Goal: Go to known website: Access a specific website the user already knows

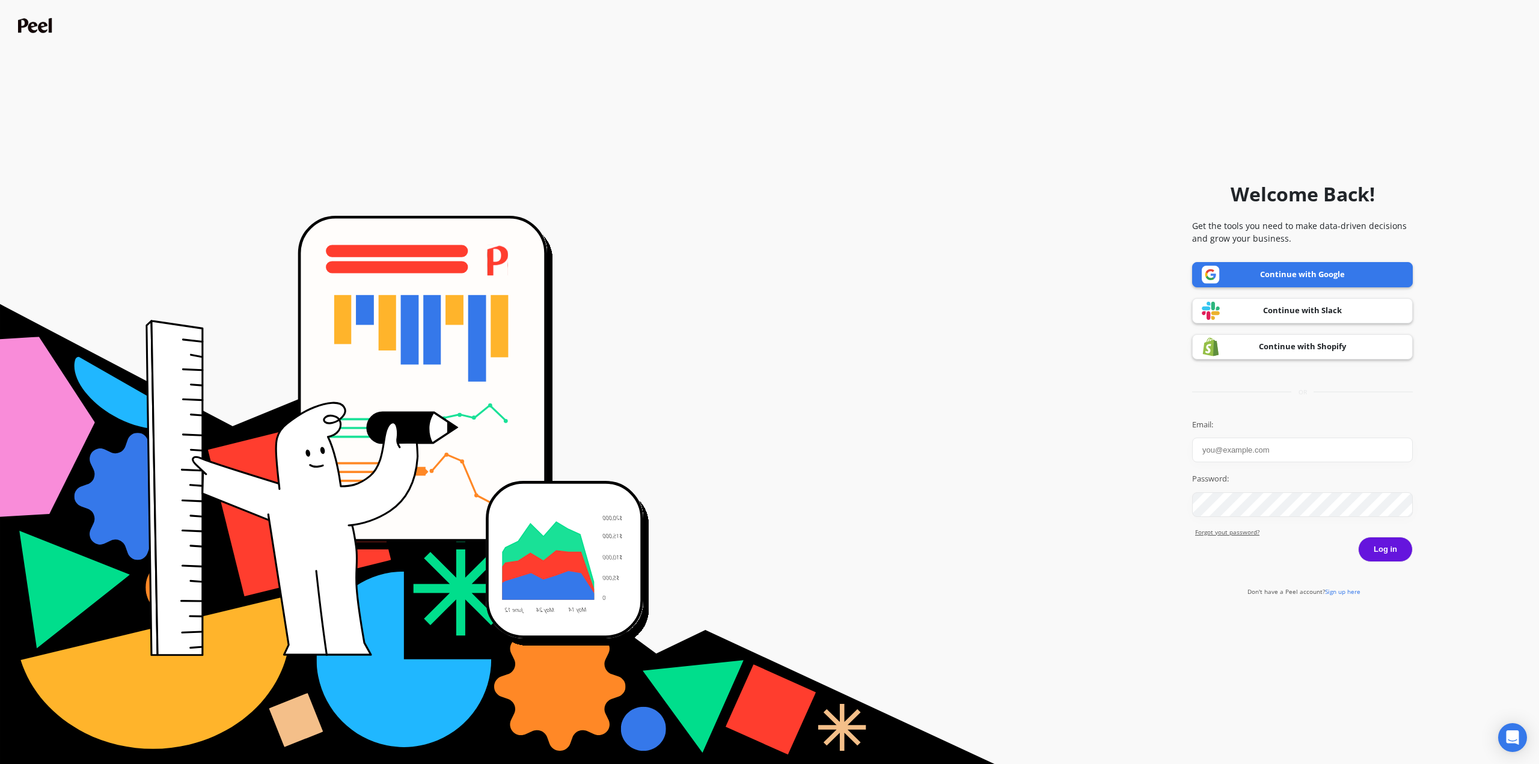
click at [1308, 269] on link "Continue with Google" at bounding box center [1302, 274] width 221 height 25
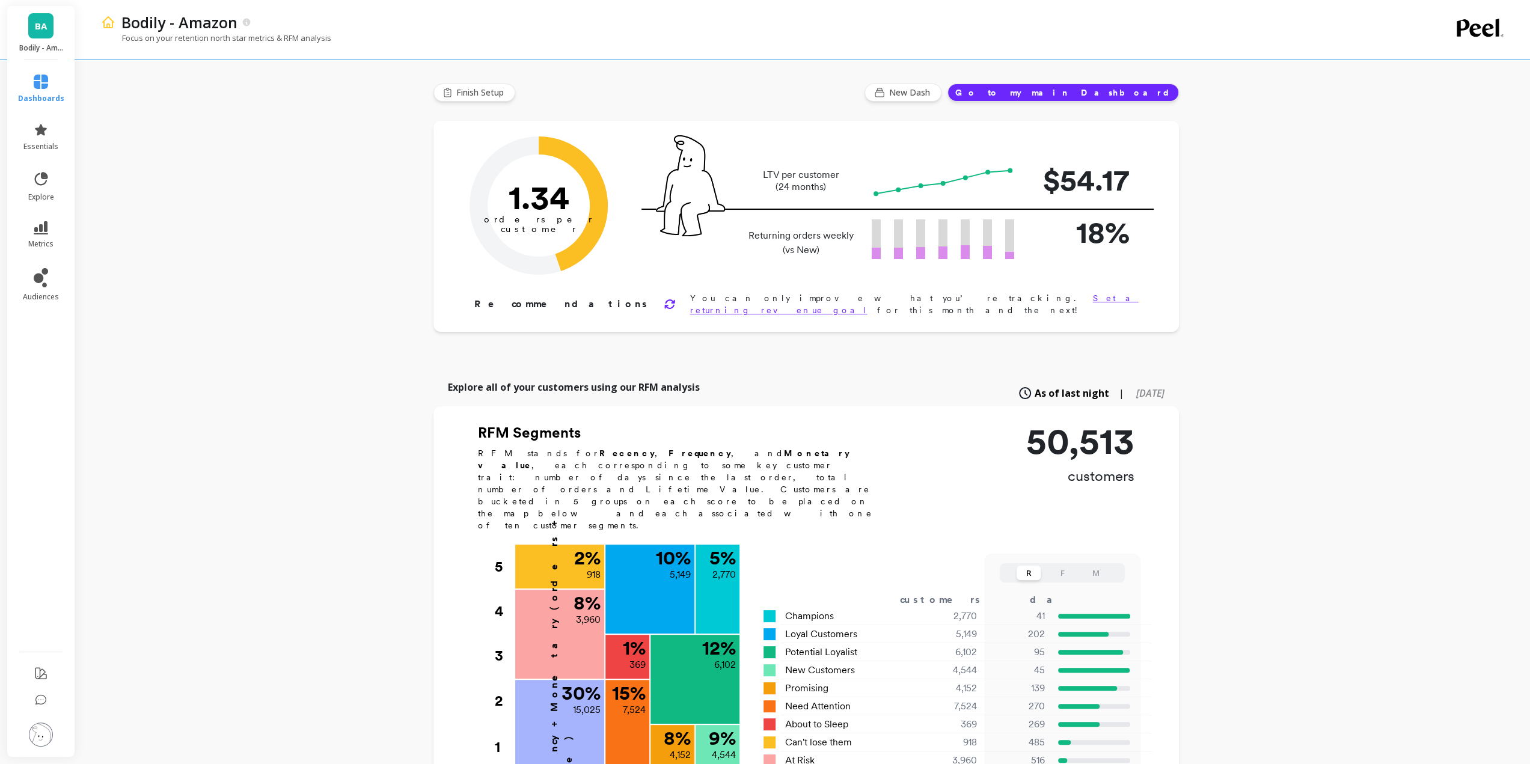
click at [50, 34] on link "BA" at bounding box center [40, 25] width 25 height 25
click at [133, 87] on p "Bodily" at bounding box center [143, 88] width 40 height 12
